Goal: Obtain resource: Download file/media

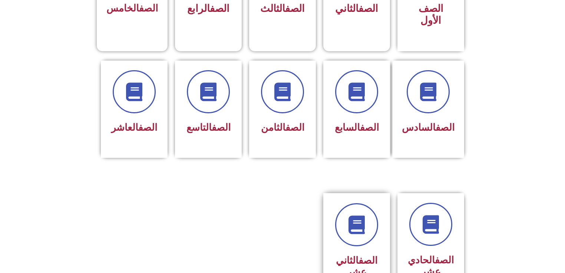
scroll to position [267, 0]
click at [362, 216] on icon at bounding box center [357, 224] width 20 height 20
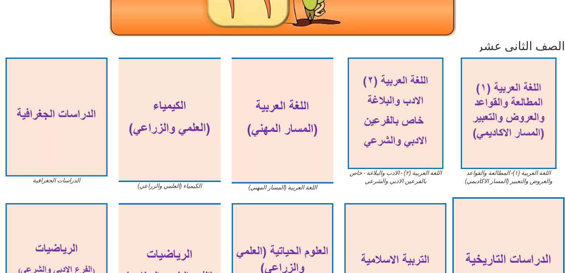
scroll to position [178, 0]
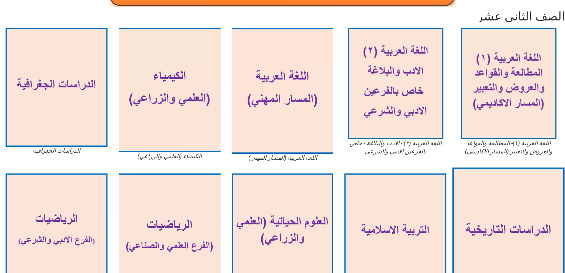
click at [503, 210] on img at bounding box center [509, 232] width 112 height 131
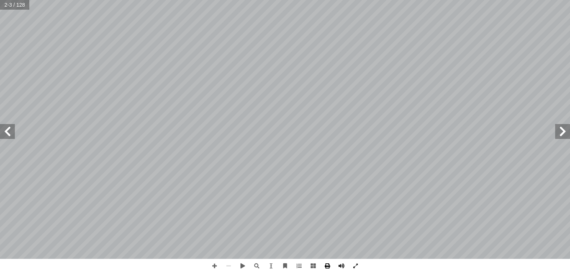
click at [325, 265] on span at bounding box center [327, 266] width 14 height 14
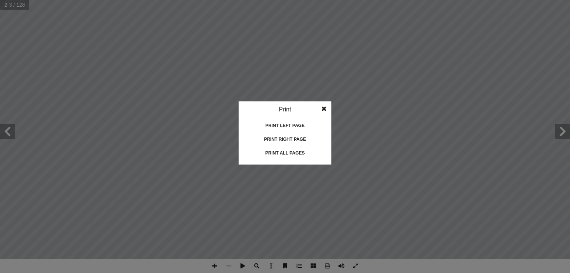
click at [285, 153] on div "Print all pages" at bounding box center [285, 153] width 74 height 12
click at [322, 108] on span at bounding box center [323, 108] width 13 height 15
